Goal: Information Seeking & Learning: Learn about a topic

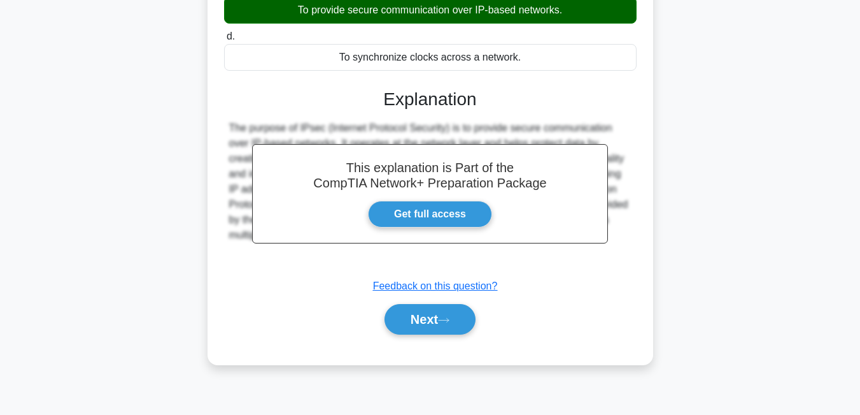
scroll to position [229, 0]
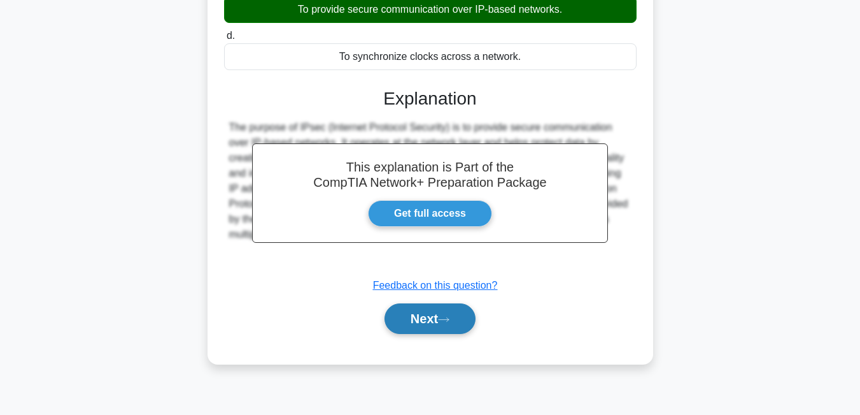
click at [448, 322] on icon at bounding box center [443, 319] width 11 height 7
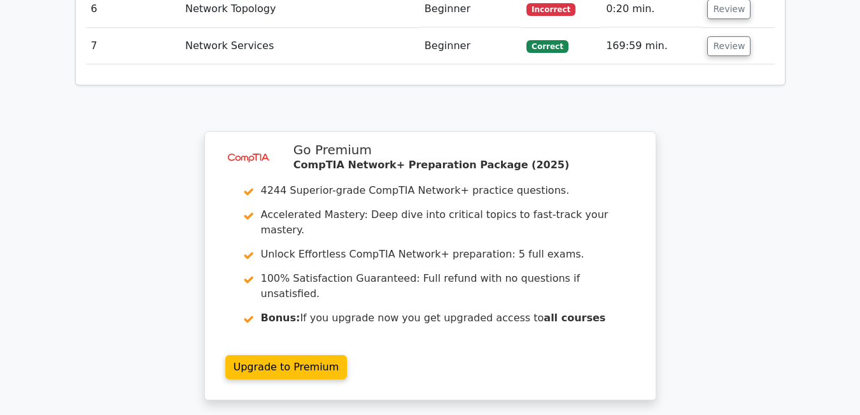
scroll to position [1706, 0]
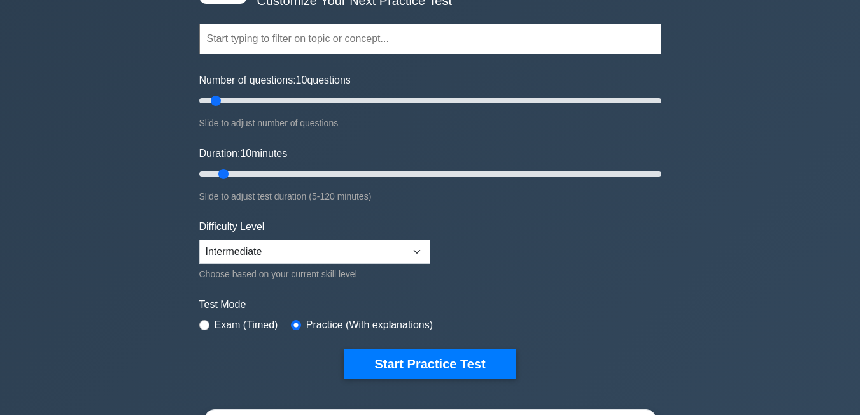
scroll to position [127, 0]
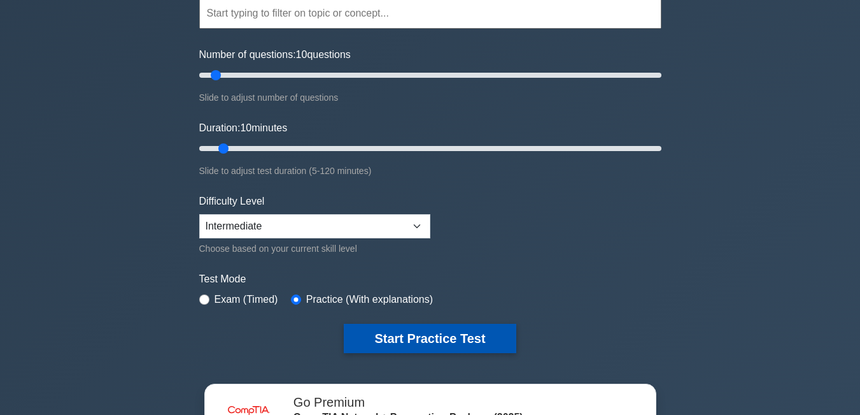
click at [402, 345] on button "Start Practice Test" at bounding box center [430, 337] width 172 height 29
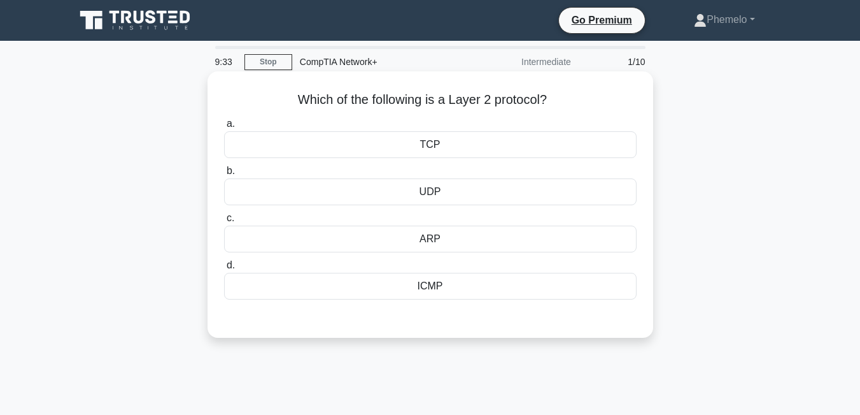
click at [451, 190] on div "UDP" at bounding box center [430, 191] width 413 height 27
click at [224, 175] on input "b. UDP" at bounding box center [224, 171] width 0 height 8
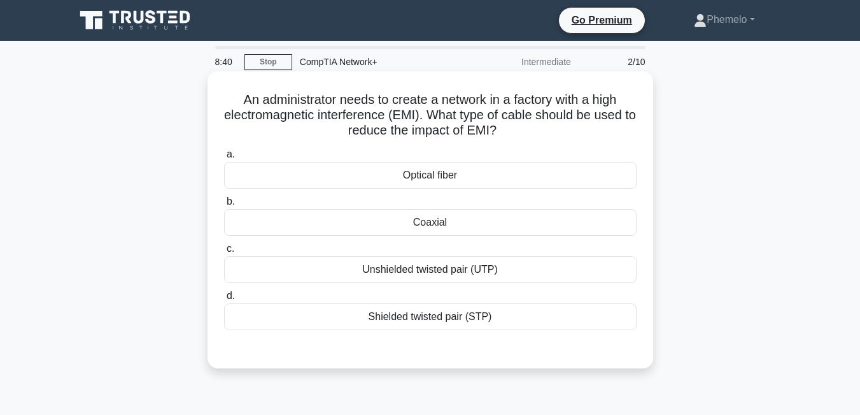
click at [454, 171] on div "Optical fiber" at bounding box center [430, 175] width 413 height 27
click at [224, 159] on input "a. Optical fiber" at bounding box center [224, 154] width 0 height 8
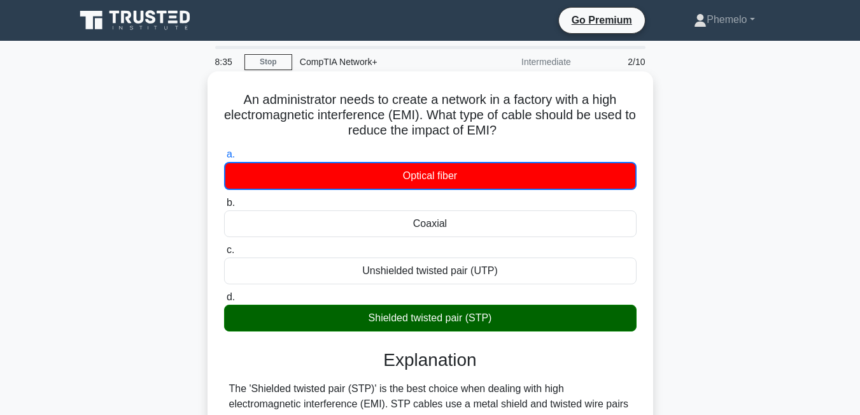
click at [224, 199] on input "b. Coaxial" at bounding box center [224, 203] width 0 height 8
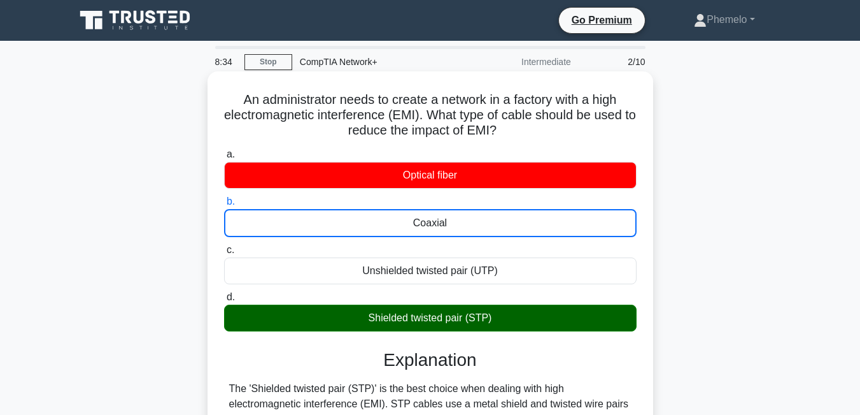
click at [224, 246] on input "c. Unshielded twisted pair (UTP)" at bounding box center [224, 250] width 0 height 8
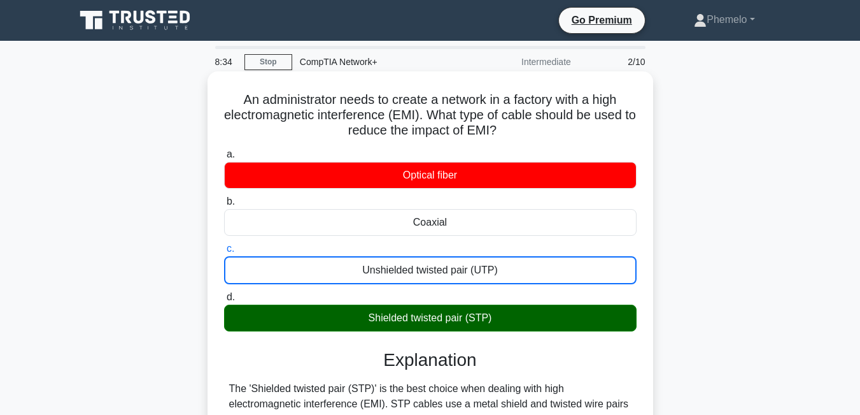
click at [224, 293] on input "d. Shielded twisted pair (STP)" at bounding box center [224, 297] width 0 height 8
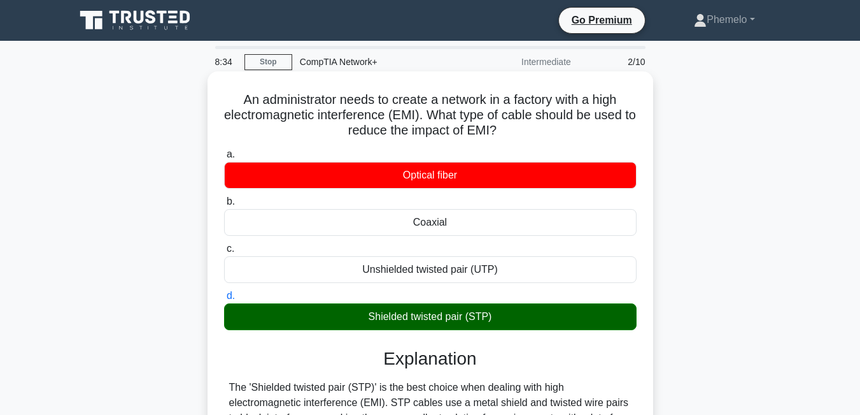
click at [224, 150] on input "a. Optical fiber" at bounding box center [224, 154] width 0 height 8
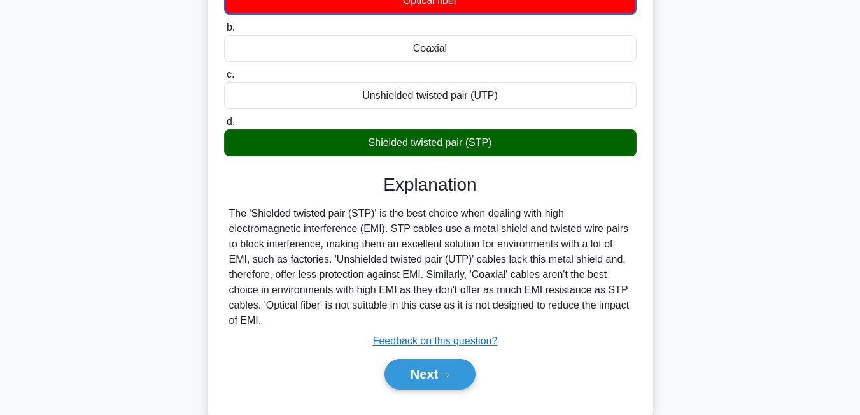
scroll to position [212, 0]
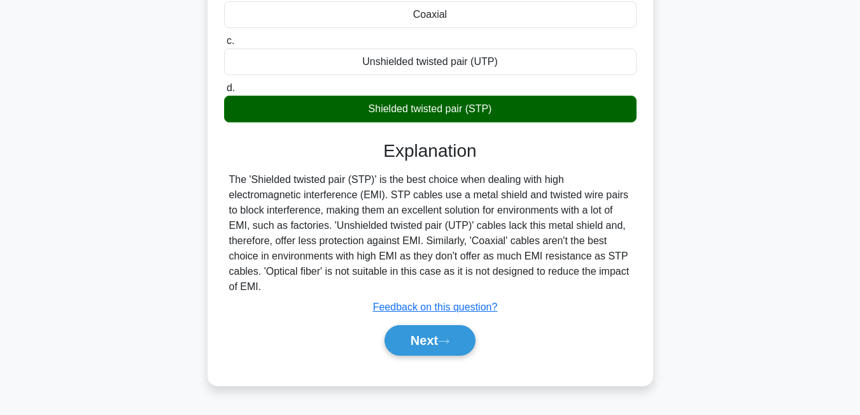
click at [385, 325] on button "Next" at bounding box center [430, 340] width 91 height 31
click at [224, 84] on input "d. Shielded twisted pair (STP)" at bounding box center [224, 88] width 0 height 8
click at [224, 37] on input "c. Unshielded twisted pair (UTP)" at bounding box center [224, 41] width 0 height 8
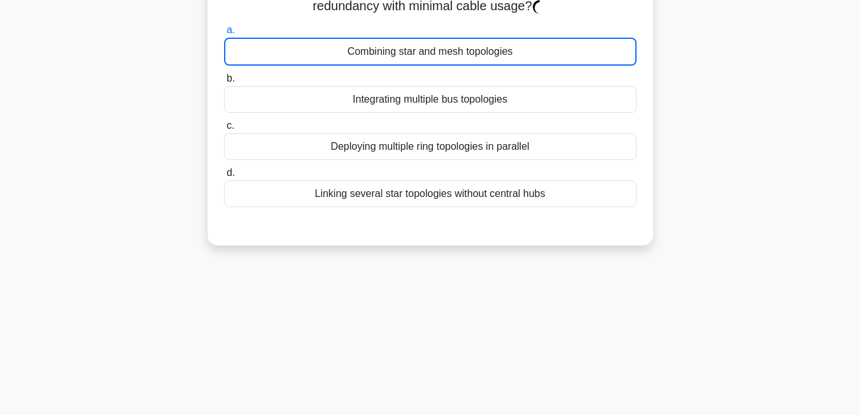
scroll to position [0, 0]
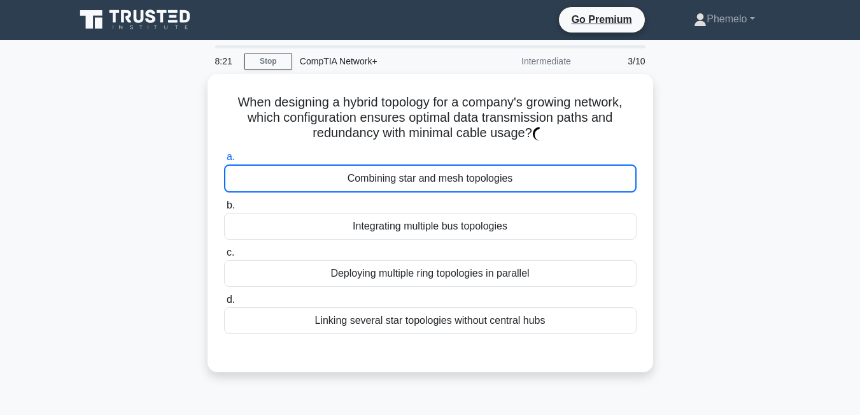
click at [224, 295] on input "d. Linking several star topologies without central hubs" at bounding box center [224, 299] width 0 height 8
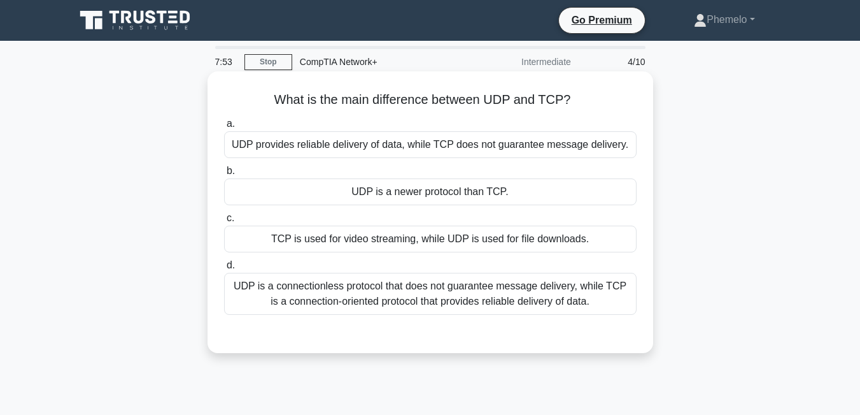
click at [535, 235] on div "TCP is used for video streaming, while UDP is used for file downloads." at bounding box center [430, 238] width 413 height 27
click at [224, 222] on input "c. TCP is used for video streaming, while UDP is used for file downloads." at bounding box center [224, 218] width 0 height 8
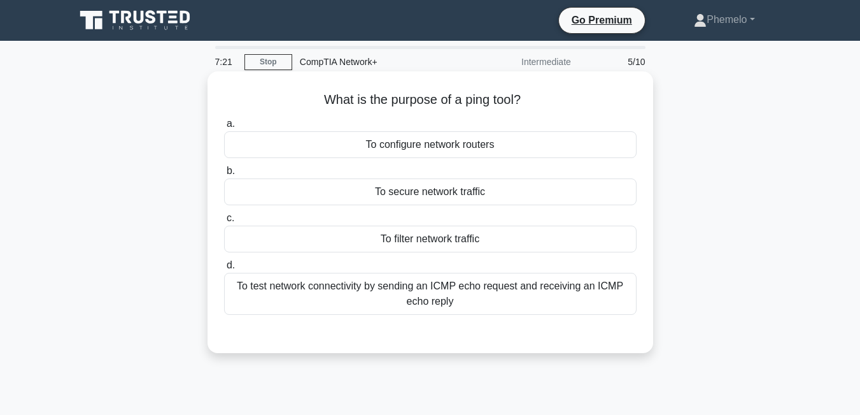
click at [493, 150] on div "To configure network routers" at bounding box center [430, 144] width 413 height 27
click at [224, 128] on input "a. To configure network routers" at bounding box center [224, 124] width 0 height 8
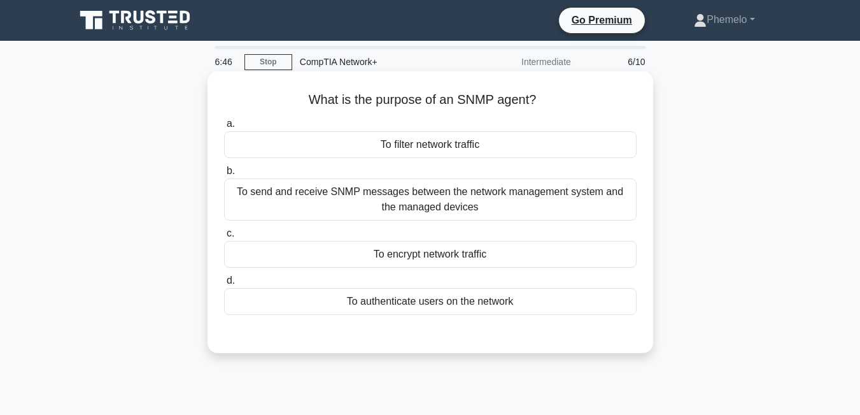
click at [491, 204] on div "To send and receive SNMP messages between the network management system and the…" at bounding box center [430, 199] width 413 height 42
click at [224, 175] on input "b. To send and receive SNMP messages between the network management system and …" at bounding box center [224, 171] width 0 height 8
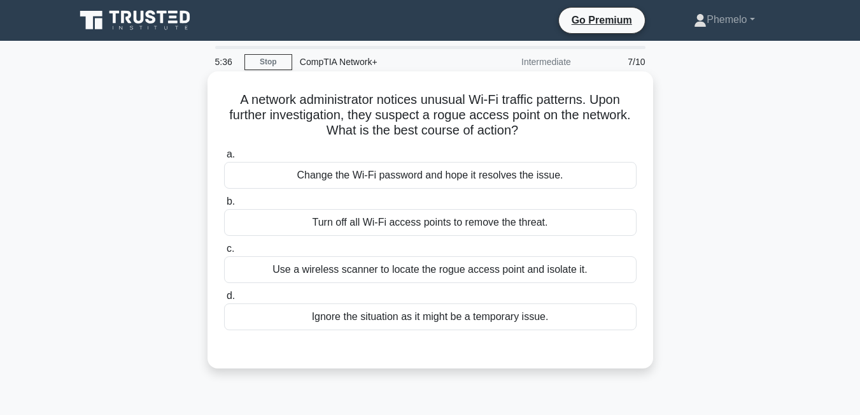
click at [467, 271] on div "Use a wireless scanner to locate the rogue access point and isolate it." at bounding box center [430, 269] width 413 height 27
click at [224, 253] on input "c. Use a wireless scanner to locate the rogue access point and isolate it." at bounding box center [224, 249] width 0 height 8
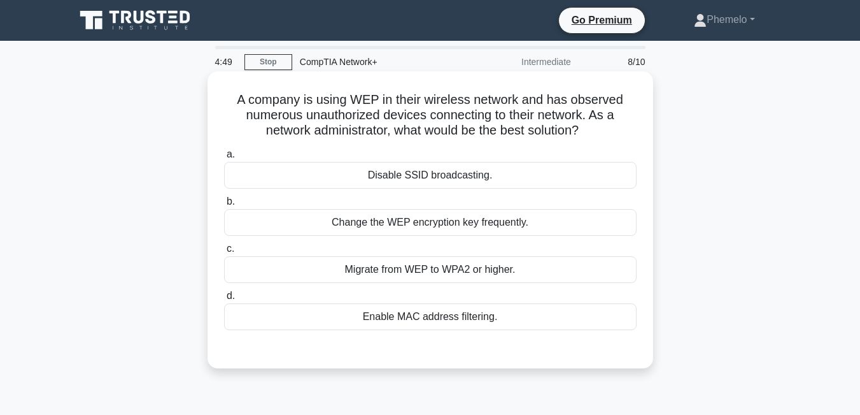
click at [441, 225] on div "Change the WEP encryption key frequently." at bounding box center [430, 222] width 413 height 27
click at [224, 206] on input "b. Change the WEP encryption key frequently." at bounding box center [224, 201] width 0 height 8
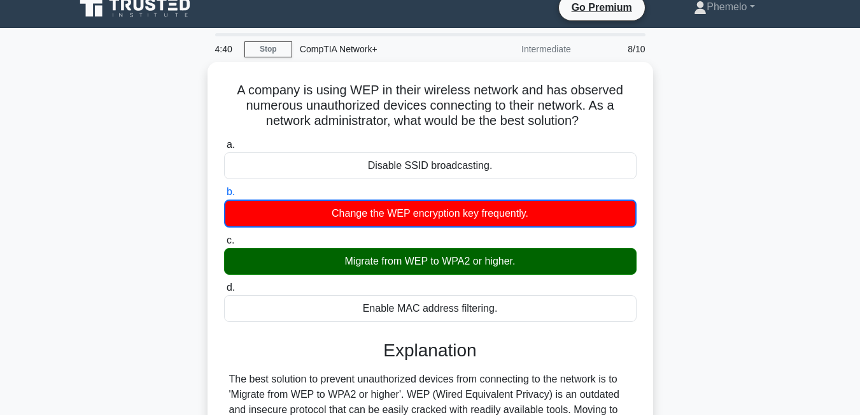
scroll to position [25, 0]
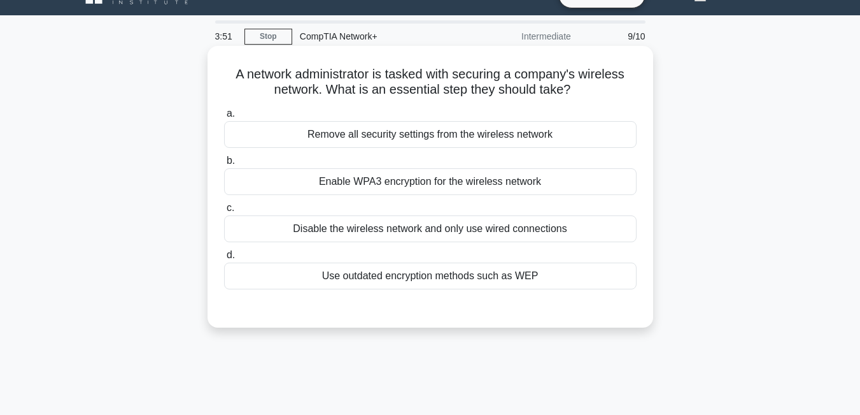
click at [450, 185] on div "Enable WPA3 encryption for the wireless network" at bounding box center [430, 181] width 413 height 27
click at [224, 165] on input "b. Enable WPA3 encryption for the wireless network" at bounding box center [224, 161] width 0 height 8
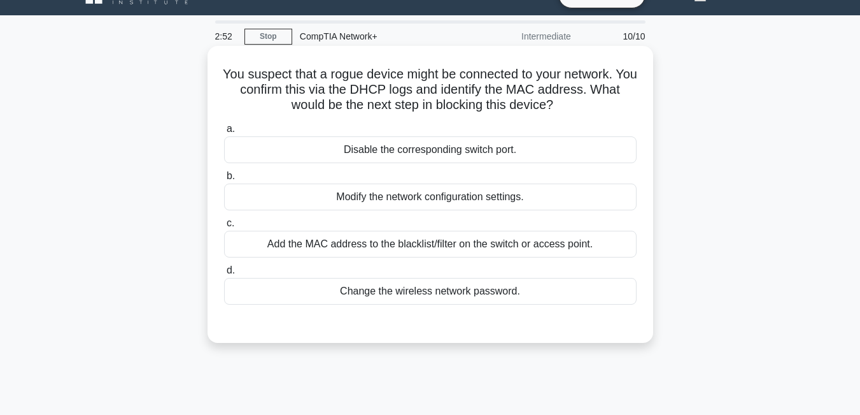
click at [459, 199] on div "Modify the network configuration settings." at bounding box center [430, 196] width 413 height 27
click at [224, 180] on input "b. Modify the network configuration settings." at bounding box center [224, 176] width 0 height 8
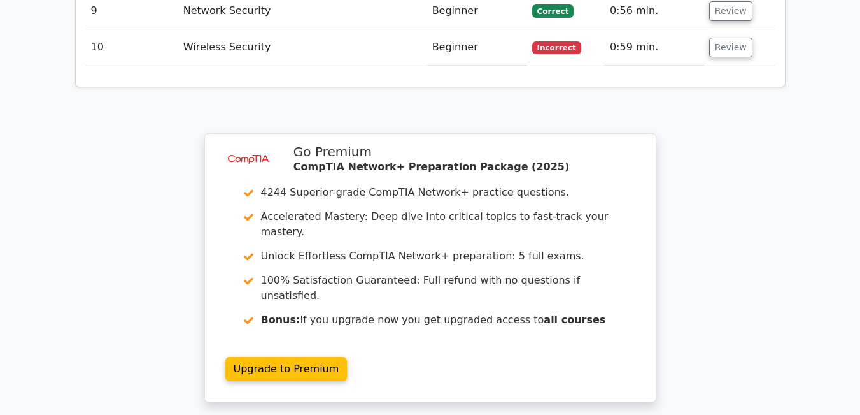
scroll to position [1797, 0]
